Goal: Task Accomplishment & Management: Manage account settings

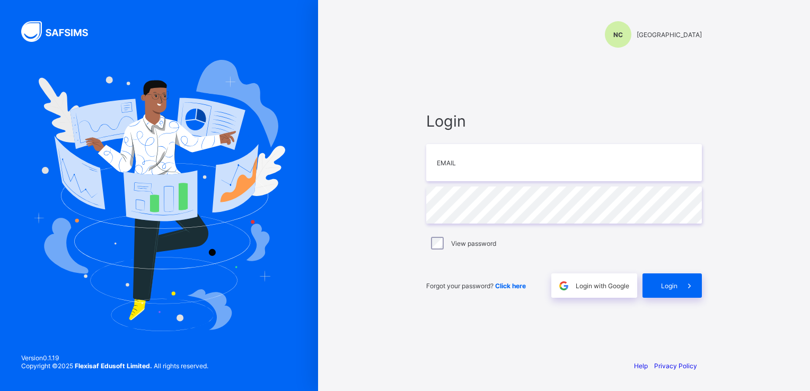
click at [110, 187] on img at bounding box center [159, 195] width 252 height 271
click at [487, 160] on input "email" at bounding box center [564, 162] width 276 height 37
type input "**********"
click at [670, 281] on div "Login" at bounding box center [672, 286] width 59 height 24
click at [629, 38] on div "NC" at bounding box center [618, 34] width 27 height 27
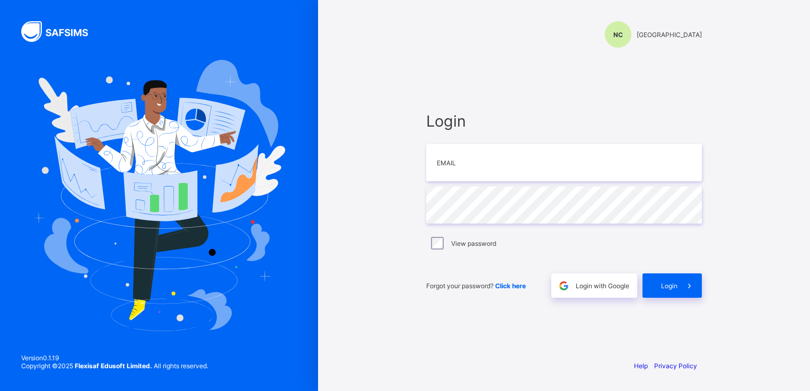
click at [661, 30] on div "NC [GEOGRAPHIC_DATA]" at bounding box center [564, 34] width 276 height 27
click at [623, 31] on span "NC" at bounding box center [619, 35] width 10 height 8
click at [675, 107] on div "Login Email Password View password Forgot your password? Click here Login with …" at bounding box center [564, 204] width 297 height 293
